Goal: Task Accomplishment & Management: Manage account settings

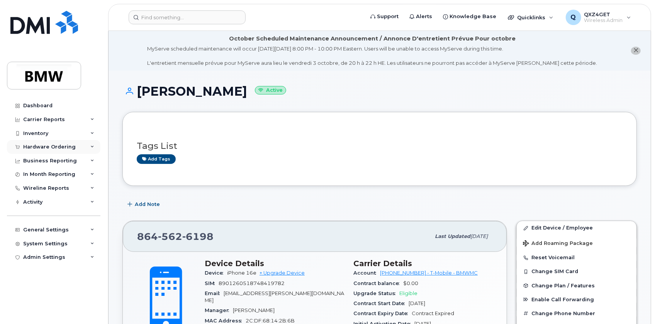
click at [42, 145] on div "Hardware Ordering" at bounding box center [49, 147] width 53 height 6
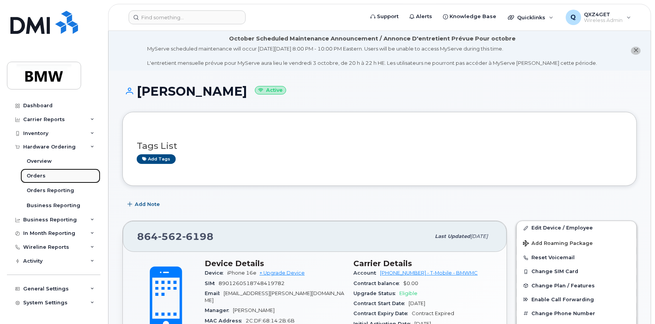
click at [39, 178] on div "Orders" at bounding box center [36, 176] width 19 height 7
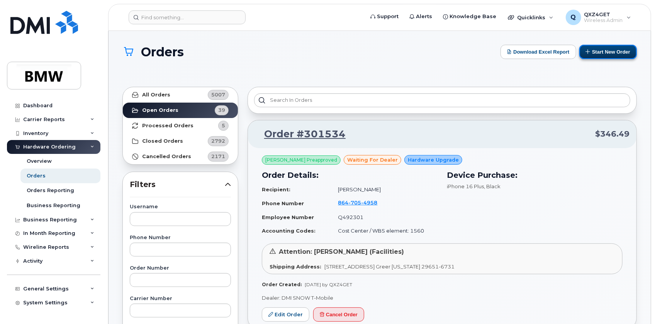
click at [593, 53] on button "Start New Order" at bounding box center [608, 52] width 58 height 14
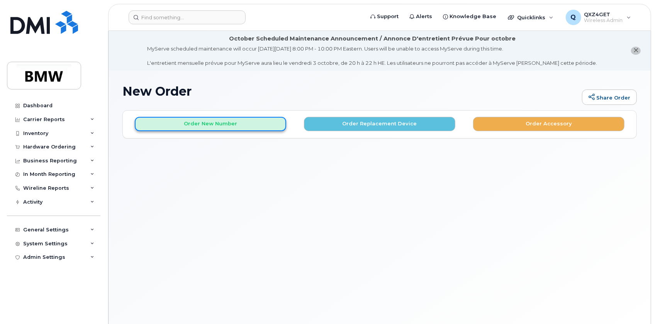
click at [250, 125] on button "Order New Number" at bounding box center [210, 124] width 151 height 14
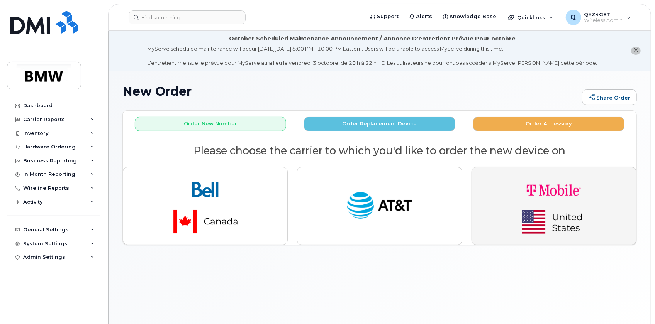
click at [499, 191] on button "button" at bounding box center [554, 206] width 165 height 78
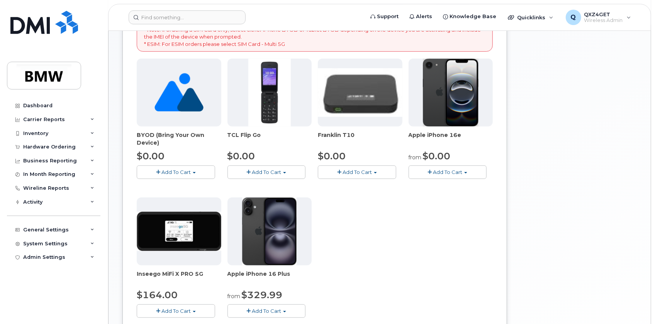
scroll to position [210, 0]
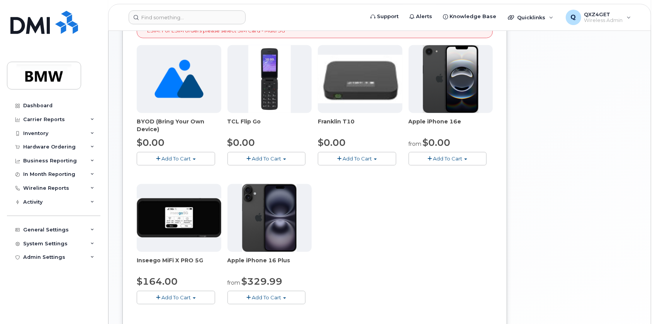
click at [275, 297] on span "Add To Cart" at bounding box center [266, 298] width 29 height 6
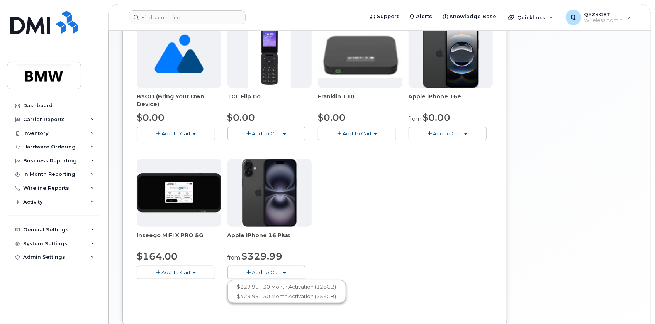
scroll to position [246, 0]
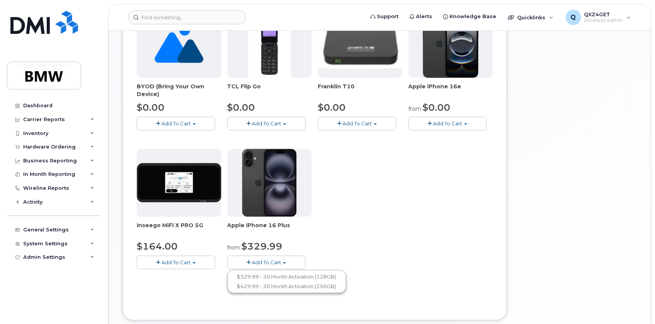
click at [282, 262] on button "Add To Cart" at bounding box center [266, 263] width 78 height 14
click at [283, 263] on span "button" at bounding box center [284, 264] width 3 height 2
click at [463, 122] on button "Add To Cart" at bounding box center [448, 124] width 78 height 14
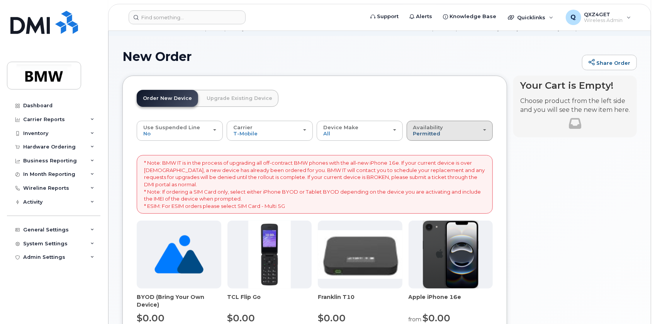
scroll to position [0, 0]
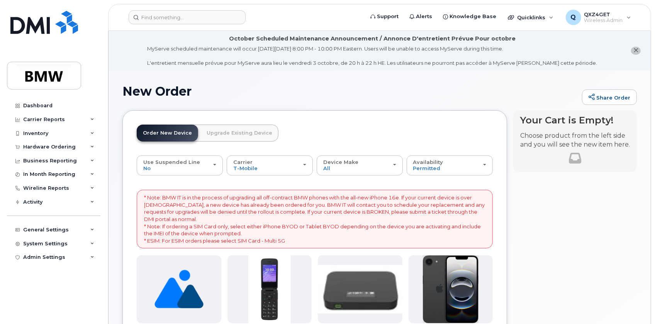
click at [243, 132] on link "Upgrade Existing Device" at bounding box center [239, 133] width 78 height 17
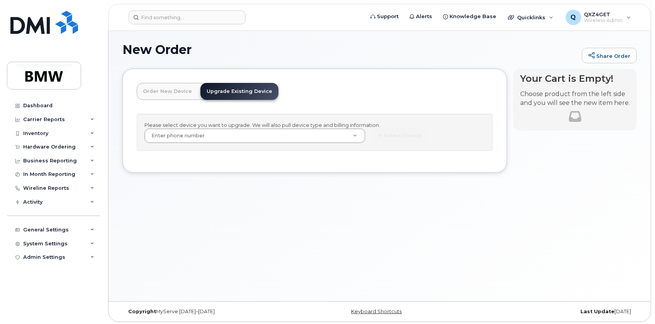
scroll to position [43, 0]
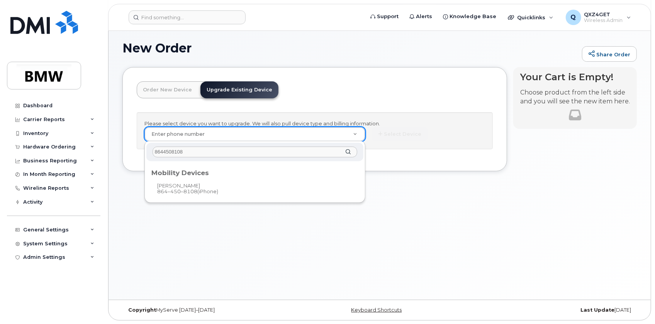
type input "8644508108"
type input "913355"
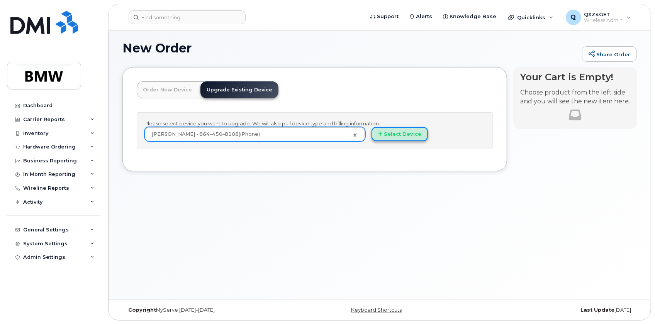
click at [387, 132] on button "Select Device" at bounding box center [400, 134] width 56 height 14
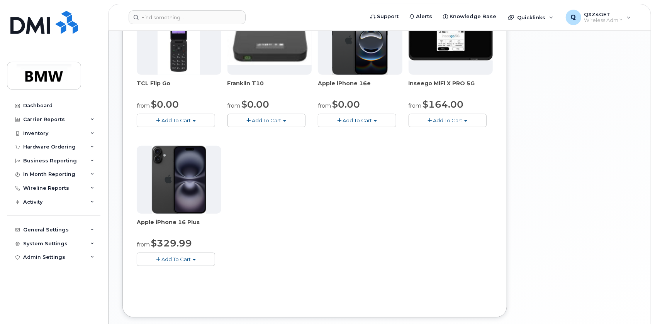
scroll to position [254, 0]
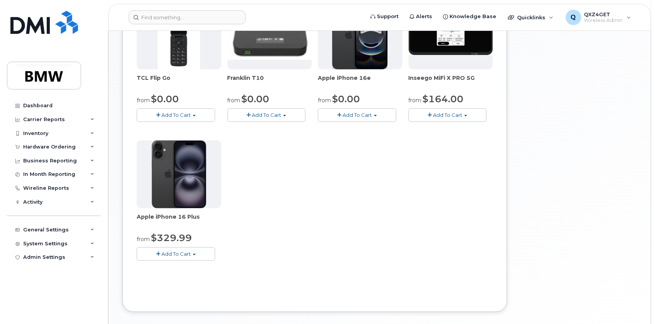
click at [198, 256] on button "Add To Cart" at bounding box center [176, 255] width 78 height 14
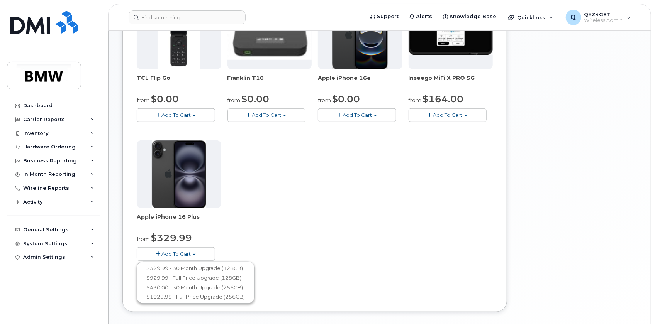
click at [378, 117] on button "Add To Cart" at bounding box center [357, 116] width 78 height 14
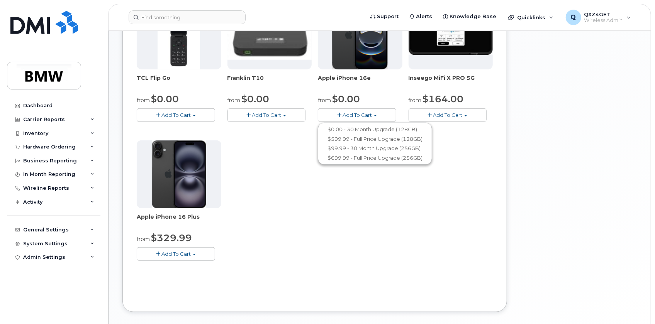
click at [211, 259] on div "TCL Flip Go from $0.00 Add To Cart $0.00 - 30 month Upgrade $96.00 - Full Price…" at bounding box center [315, 138] width 356 height 272
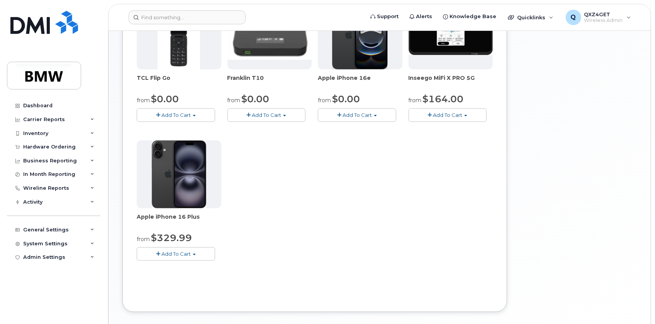
click at [186, 252] on span "Add To Cart" at bounding box center [175, 254] width 29 height 6
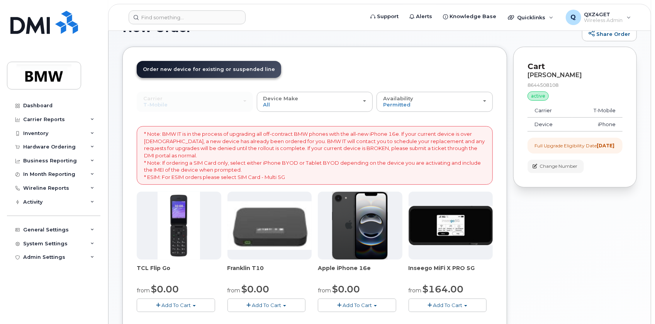
scroll to position [43, 0]
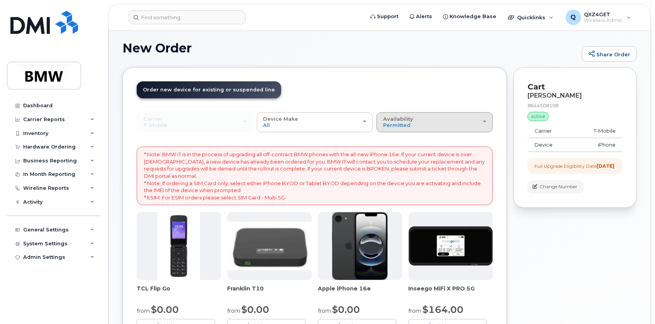
click at [463, 131] on button "Availability Permitted All" at bounding box center [435, 122] width 116 height 20
click at [402, 155] on div "All" at bounding box center [434, 152] width 112 height 9
click at [398, 124] on span "Permitted" at bounding box center [396, 125] width 27 height 6
click at [383, 152] on label "All" at bounding box center [386, 152] width 16 height 9
click at [0, 0] on input "All" at bounding box center [0, 0] width 0 height 0
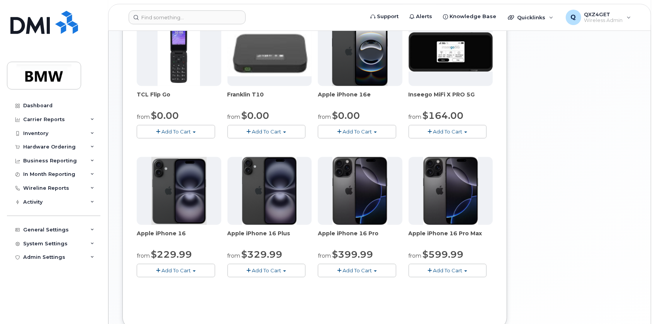
scroll to position [254, 0]
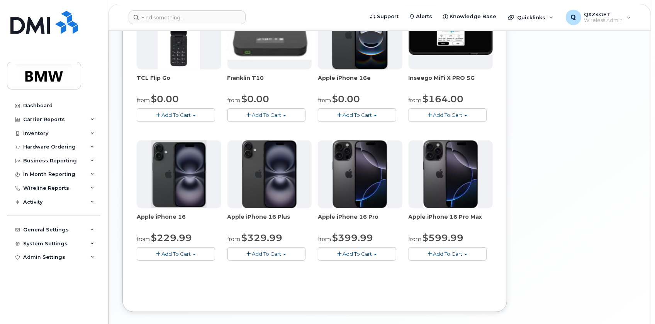
click at [379, 253] on button "Add To Cart" at bounding box center [357, 255] width 78 height 14
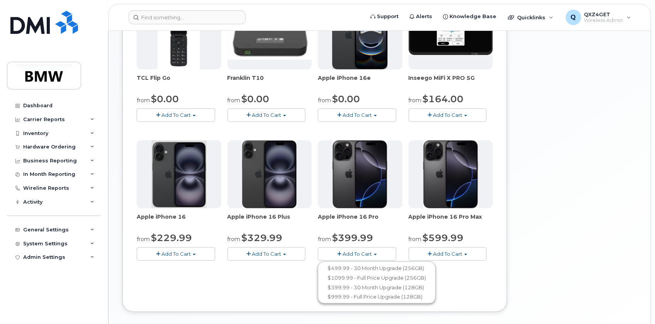
click at [458, 254] on span "Add To Cart" at bounding box center [447, 254] width 29 height 6
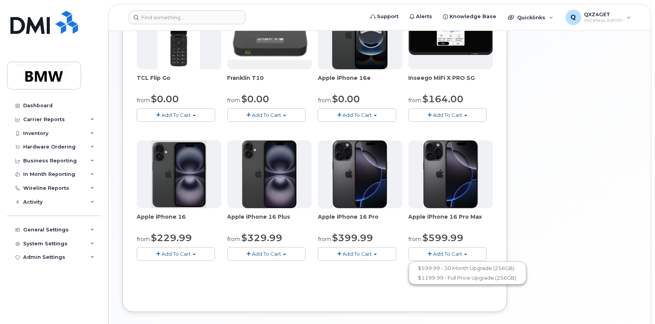
click at [371, 253] on span "Add To Cart" at bounding box center [357, 254] width 29 height 6
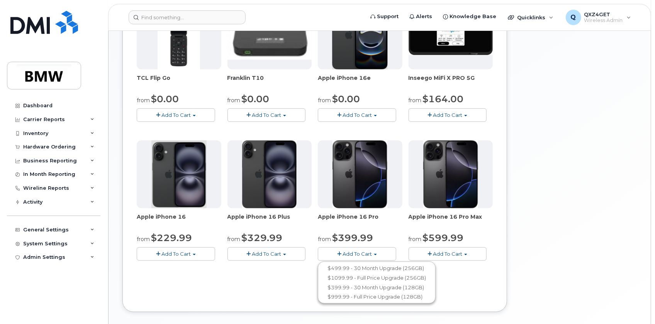
click at [181, 249] on button "Add To Cart" at bounding box center [176, 255] width 78 height 14
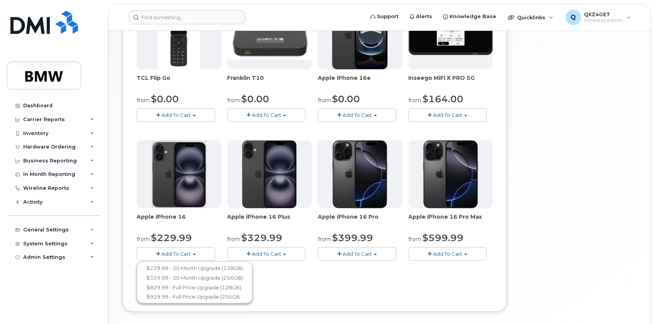
click at [282, 251] on button "Add To Cart" at bounding box center [266, 255] width 78 height 14
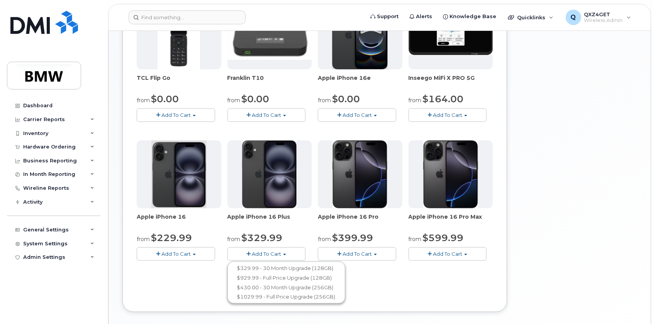
click at [367, 251] on span "Add To Cart" at bounding box center [357, 254] width 29 height 6
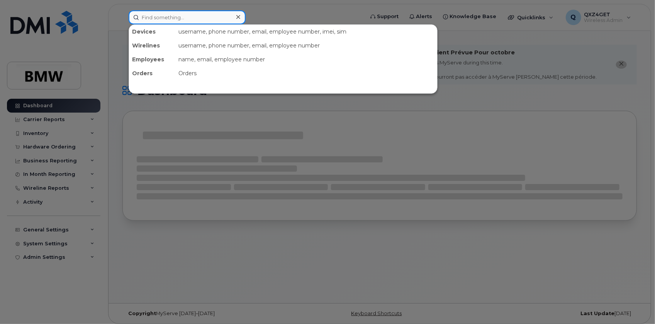
click at [163, 17] on input at bounding box center [187, 17] width 117 height 14
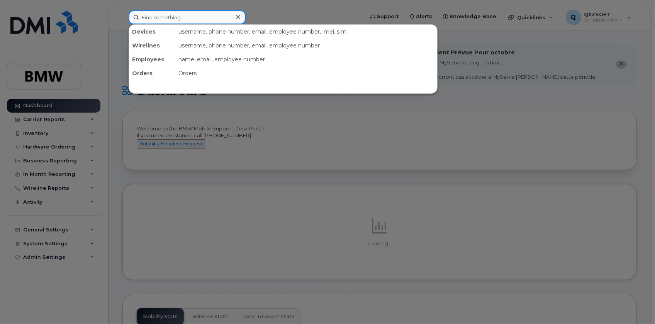
click at [195, 17] on input at bounding box center [187, 17] width 117 height 14
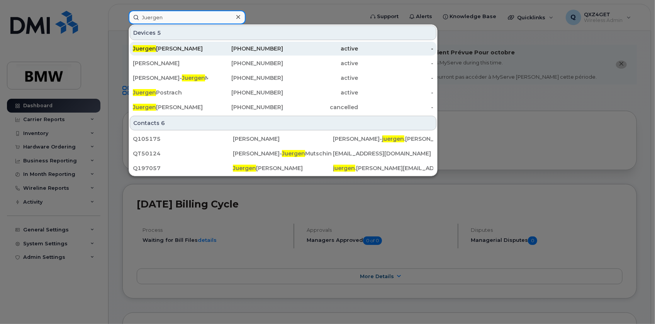
type input "Juergen"
click at [168, 50] on div "Juergen Weckermann" at bounding box center [170, 49] width 75 height 8
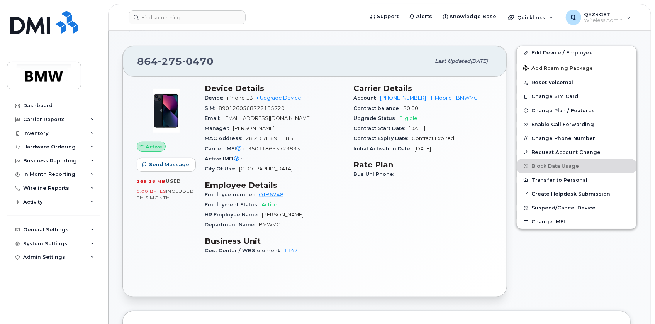
scroll to position [140, 0]
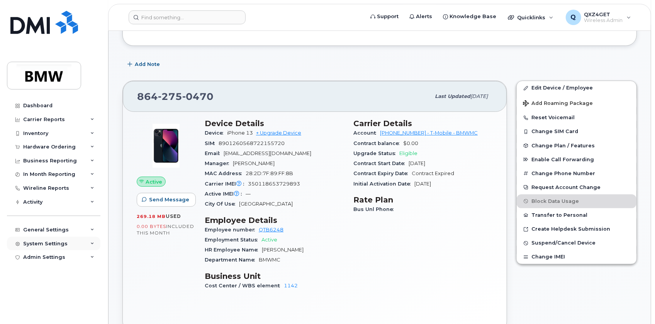
click at [48, 242] on div "System Settings" at bounding box center [45, 244] width 44 height 6
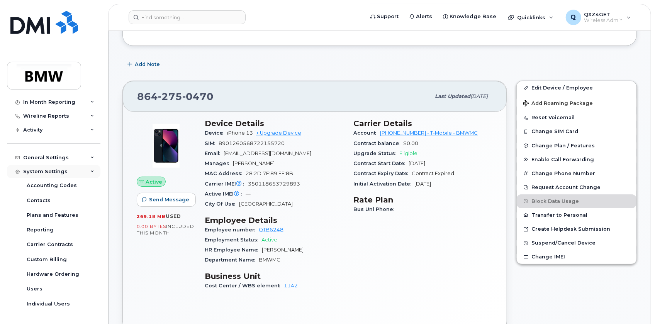
scroll to position [85, 0]
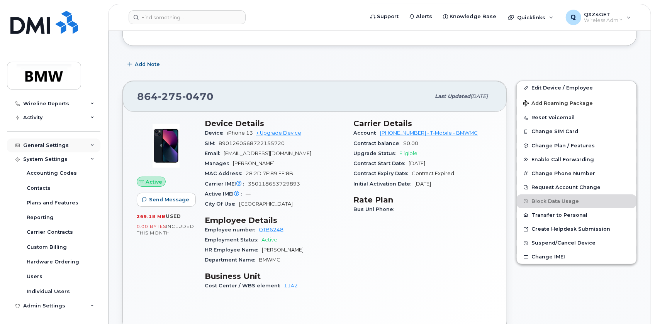
click at [41, 141] on div "General Settings" at bounding box center [53, 146] width 93 height 14
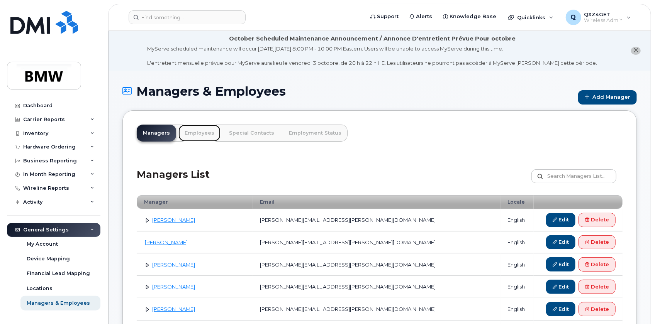
click at [197, 134] on link "Employees" at bounding box center [199, 133] width 42 height 17
click at [196, 132] on link "Employees" at bounding box center [199, 133] width 42 height 17
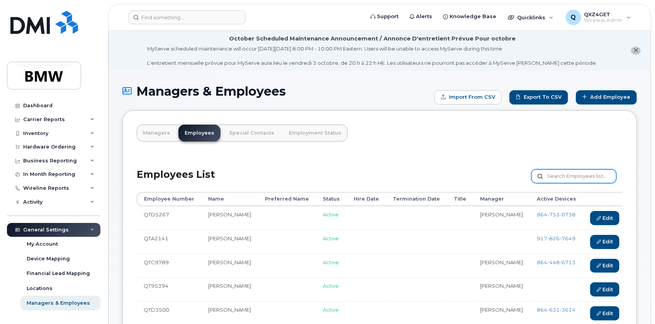
click at [567, 176] on input "text" at bounding box center [573, 177] width 85 height 14
type input "[PERSON_NAME]"
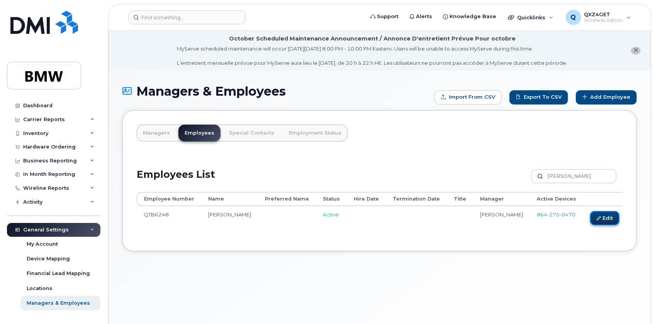
click at [597, 218] on icon at bounding box center [599, 218] width 4 height 4
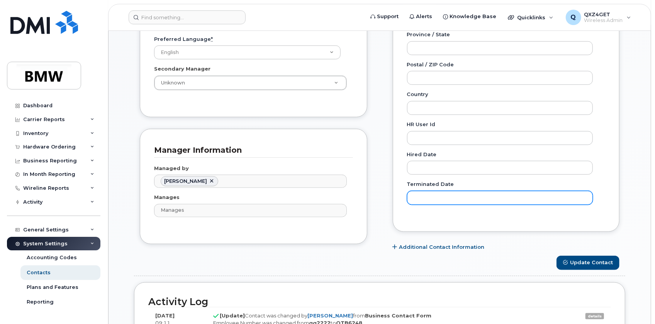
scroll to position [351, 0]
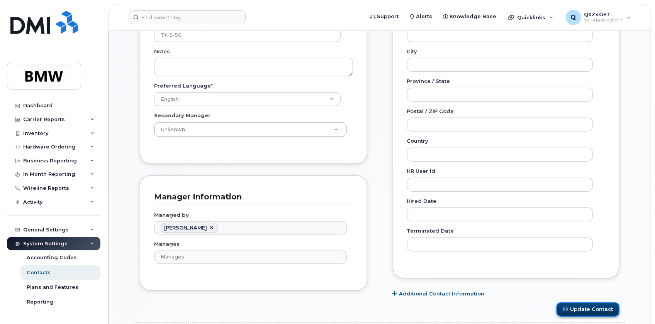
click at [579, 310] on button "Update Contact" at bounding box center [587, 310] width 63 height 14
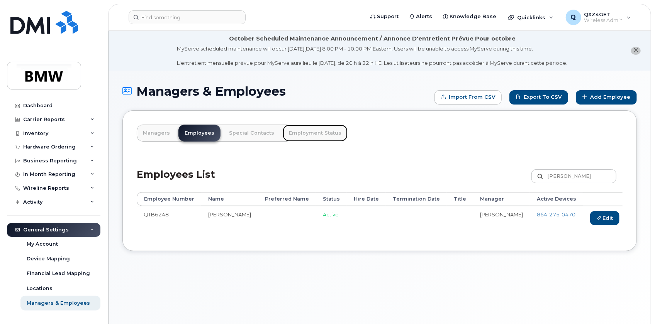
click at [289, 132] on link "Employment Status" at bounding box center [315, 133] width 65 height 17
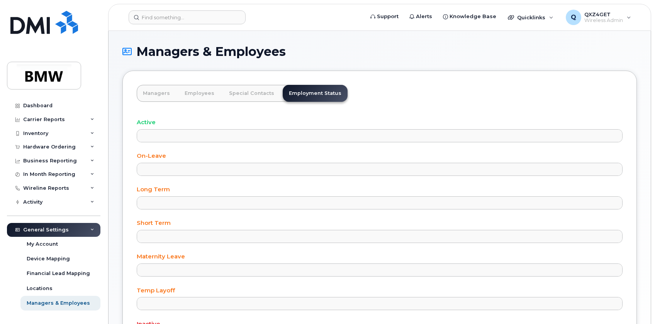
select select
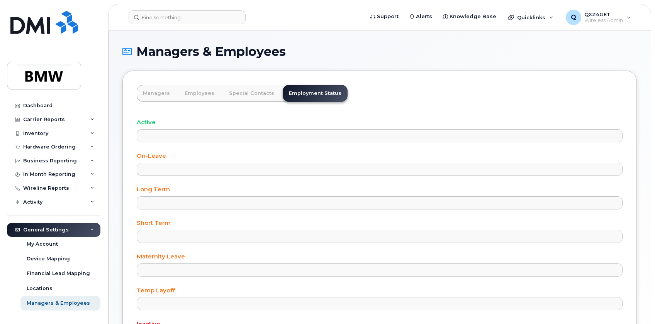
select select
